Goal: Information Seeking & Learning: Find specific page/section

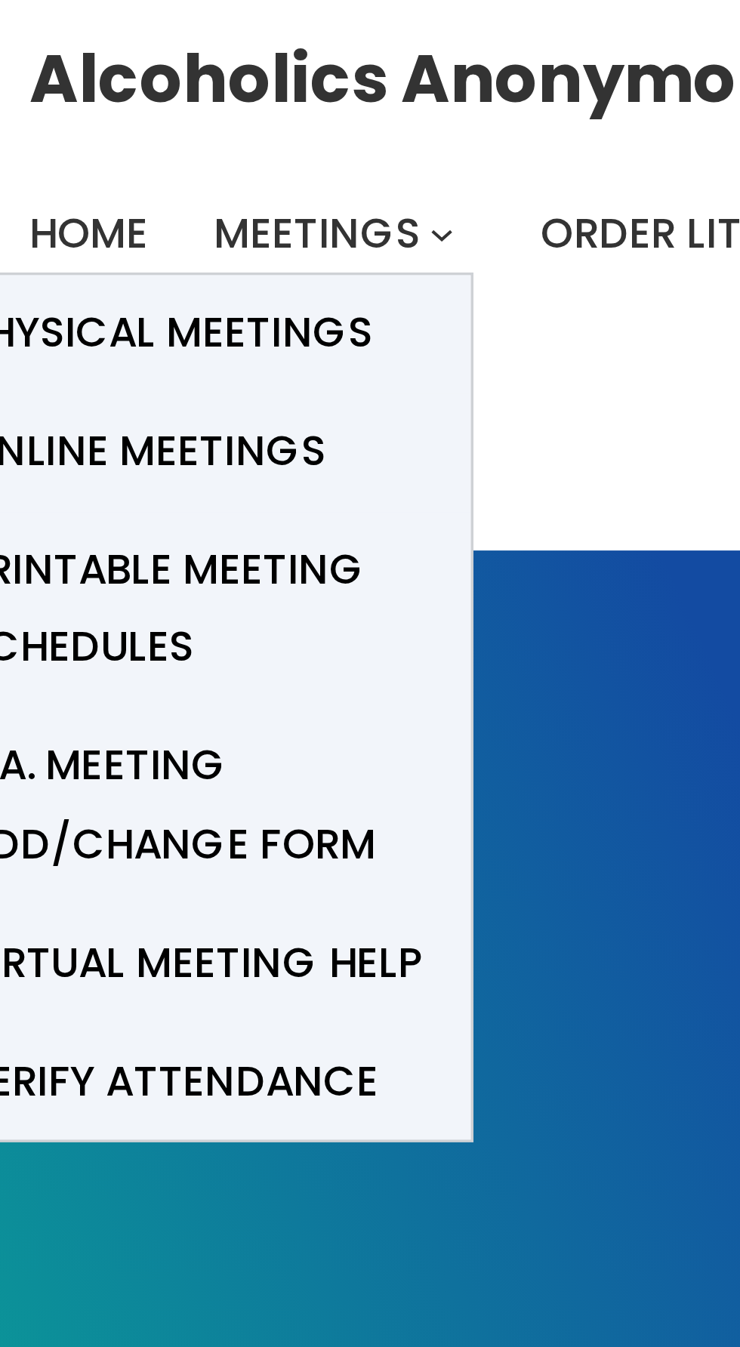
click at [88, 57] on span "Meetings" at bounding box center [87, 64] width 57 height 16
click at [69, 125] on span "Online Meetings" at bounding box center [39, 123] width 100 height 21
click at [68, 119] on span "Online Meetings" at bounding box center [39, 123] width 100 height 21
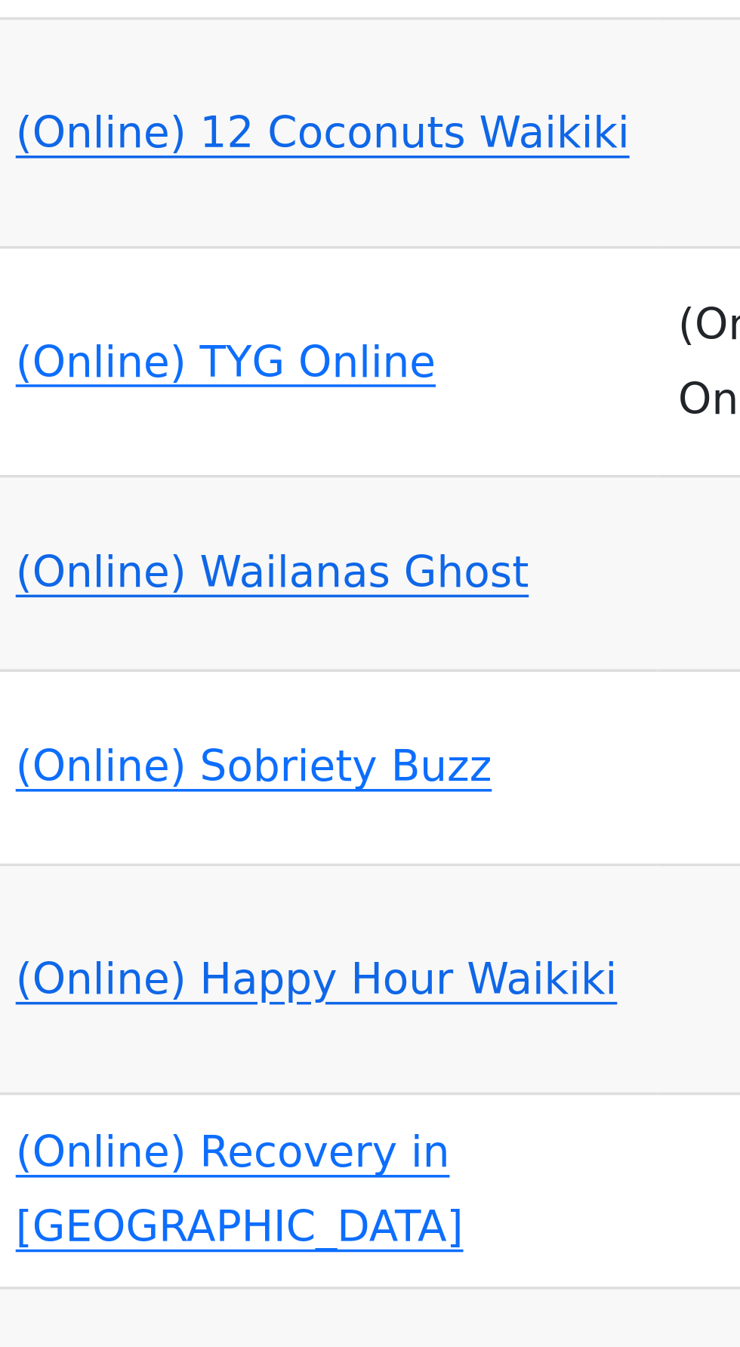
scroll to position [3208, 0]
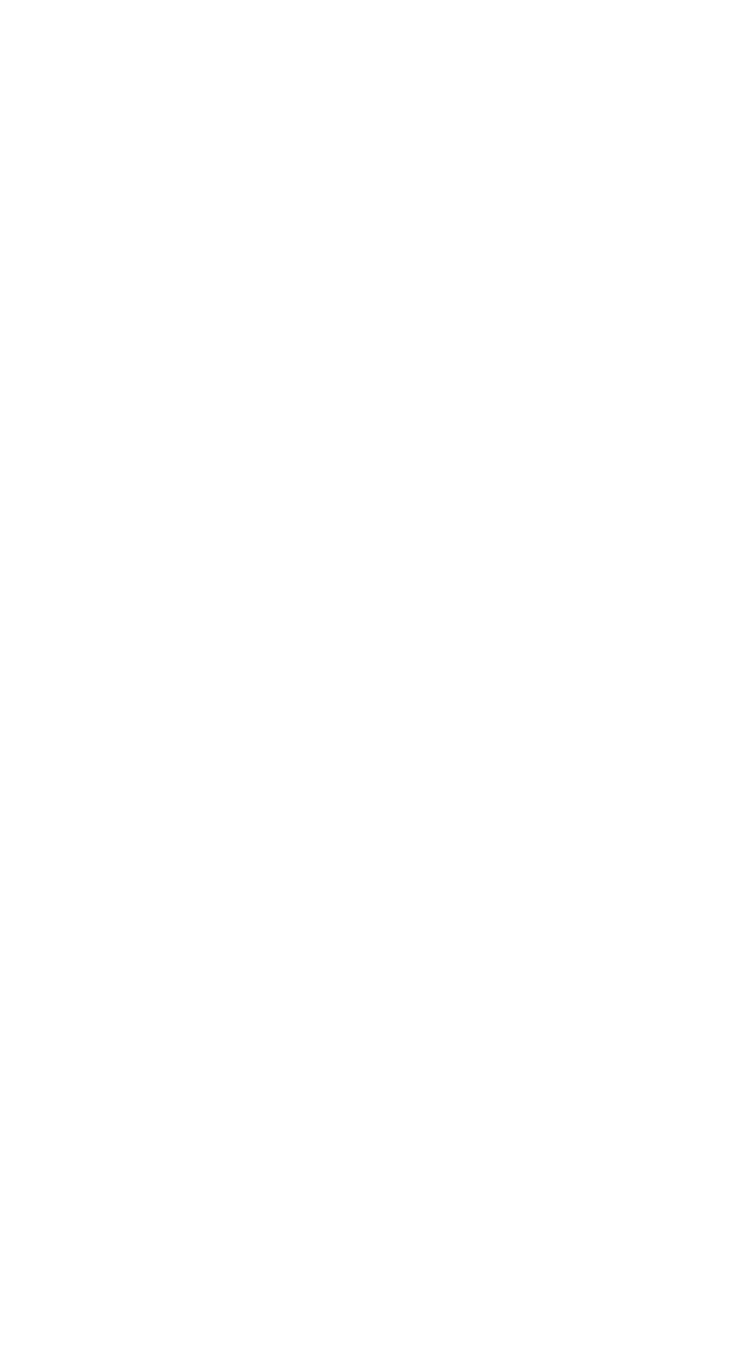
type input "*********"
click input "submit" at bounding box center [0, 0] width 0 height 0
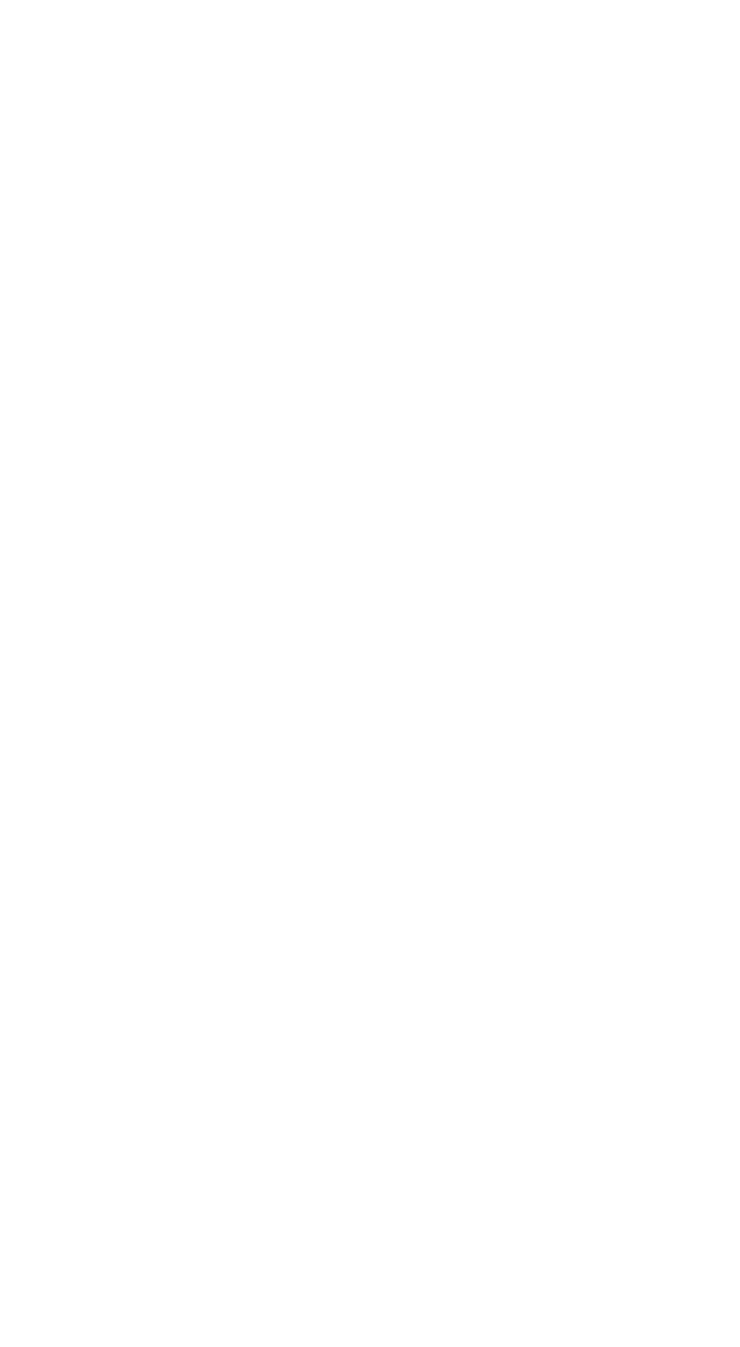
scroll to position [3208, 0]
